Goal: Information Seeking & Learning: Understand process/instructions

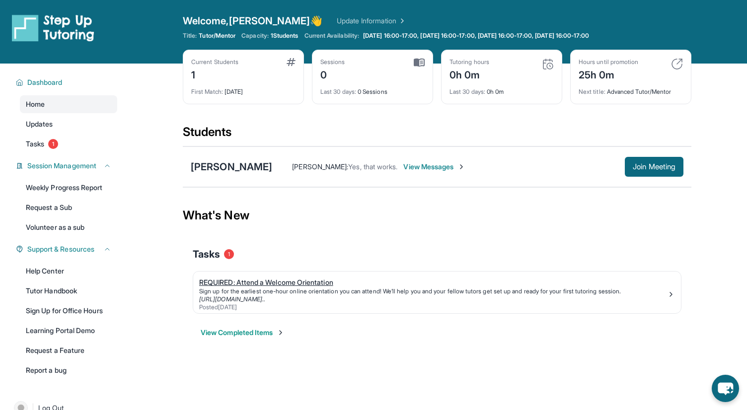
click at [265, 297] on link "[URL][DOMAIN_NAME].." at bounding box center [232, 298] width 66 height 7
click at [232, 167] on div "[PERSON_NAME]" at bounding box center [231, 167] width 81 height 14
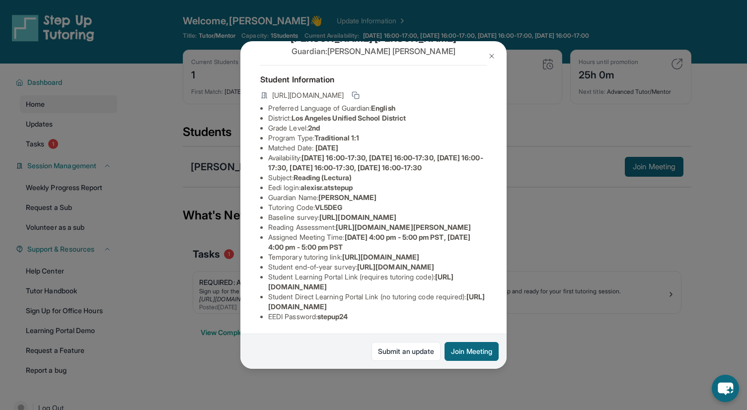
scroll to position [139, 0]
drag, startPoint x: 268, startPoint y: 307, endPoint x: 476, endPoint y: 305, distance: 207.5
click at [476, 305] on li "Student Direct Learning Portal Link (no tutoring code required) : [URL][DOMAIN_…" at bounding box center [377, 302] width 218 height 20
copy span "[URL][DOMAIN_NAME]"
drag, startPoint x: 269, startPoint y: 208, endPoint x: 377, endPoint y: 216, distance: 109.0
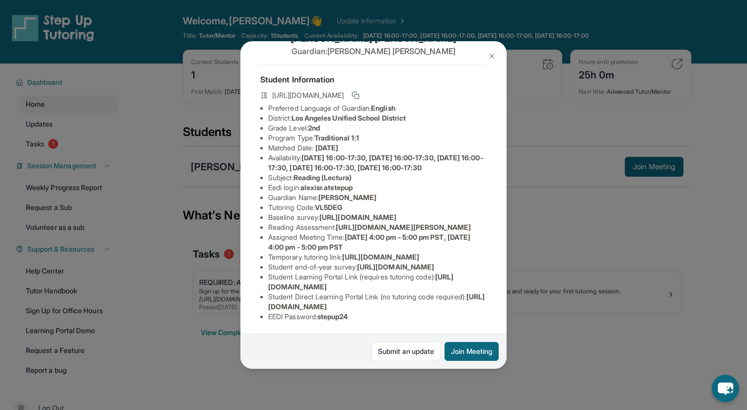
click at [377, 252] on li "Temporary tutoring link : [URL][DOMAIN_NAME]" at bounding box center [377, 257] width 218 height 10
copy span "[URL][DOMAIN_NAME]"
click at [415, 252] on li "Temporary tutoring link : [URL][DOMAIN_NAME]" at bounding box center [377, 257] width 218 height 10
click at [492, 52] on img at bounding box center [491, 56] width 8 height 8
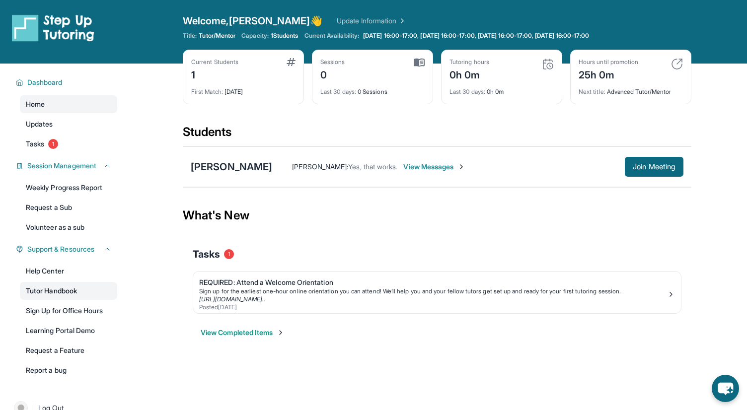
click at [63, 290] on link "Tutor Handbook" at bounding box center [68, 291] width 97 height 18
click at [224, 170] on div "[PERSON_NAME]" at bounding box center [231, 167] width 81 height 14
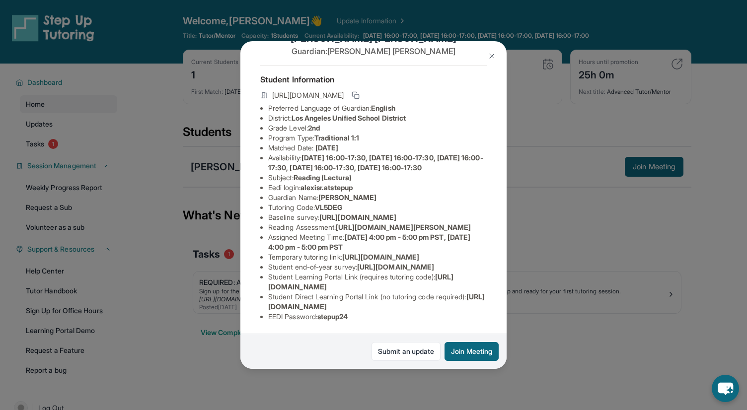
drag, startPoint x: 268, startPoint y: 287, endPoint x: 449, endPoint y: 286, distance: 181.7
click at [449, 286] on li "Student Learning Portal Link (requires tutoring code) : [URL][DOMAIN_NAME]" at bounding box center [377, 282] width 218 height 20
copy span "[URL][DOMAIN_NAME]"
drag, startPoint x: 320, startPoint y: 107, endPoint x: 361, endPoint y: 107, distance: 41.7
click at [361, 203] on li "Tutoring Code : VL5DEG" at bounding box center [377, 208] width 218 height 10
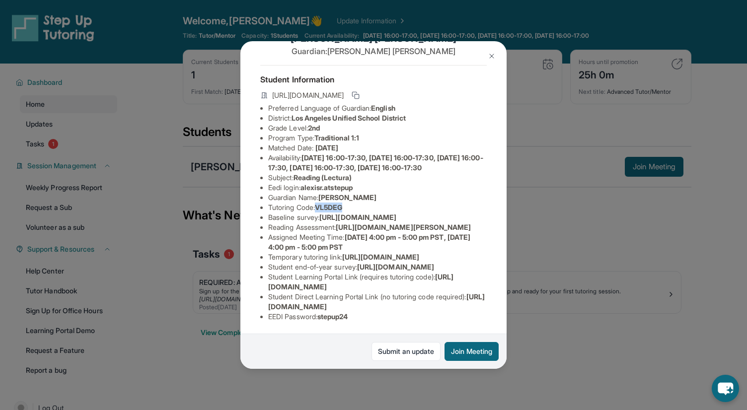
copy span "VL5DEG"
click at [561, 237] on div "[PERSON_NAME] Guardian: [PERSON_NAME] Student Information [URL][DOMAIN_NAME] Pr…" at bounding box center [373, 205] width 747 height 410
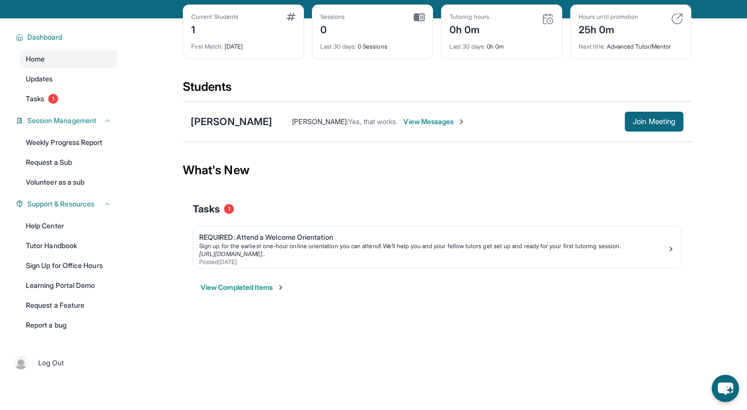
scroll to position [40, 0]
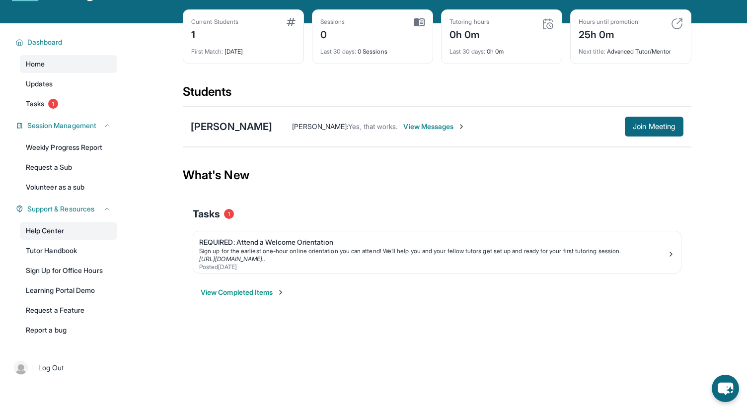
click at [59, 228] on link "Help Center" at bounding box center [68, 231] width 97 height 18
